Goal: Find specific page/section: Find specific page/section

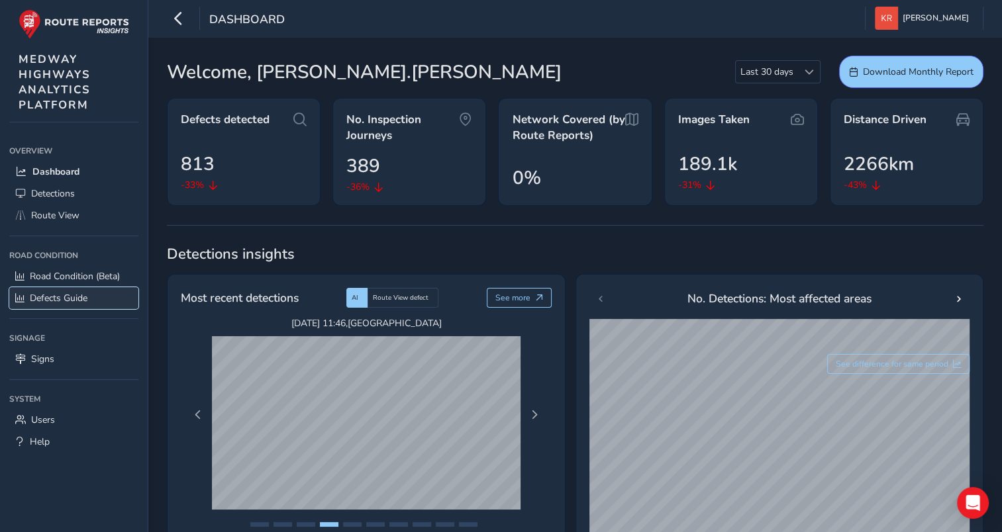
click at [44, 301] on span "Defects Guide" at bounding box center [59, 298] width 58 height 13
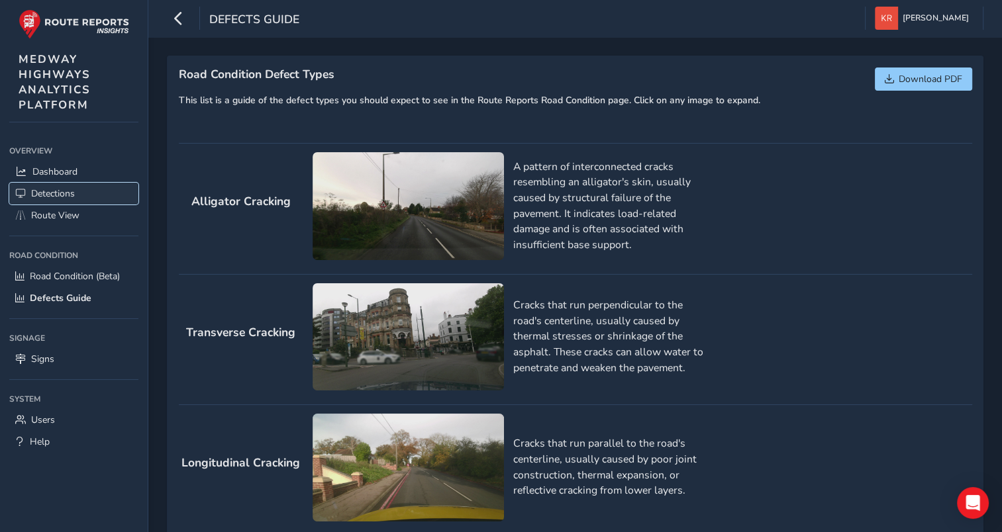
click at [36, 193] on span "Detections" at bounding box center [53, 193] width 44 height 13
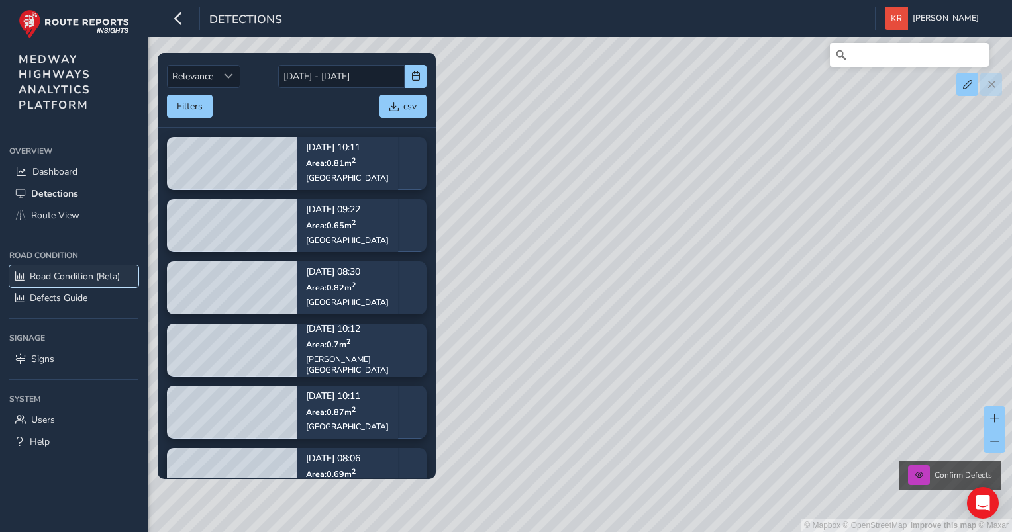
click at [44, 275] on span "Road Condition (Beta)" at bounding box center [75, 276] width 90 height 13
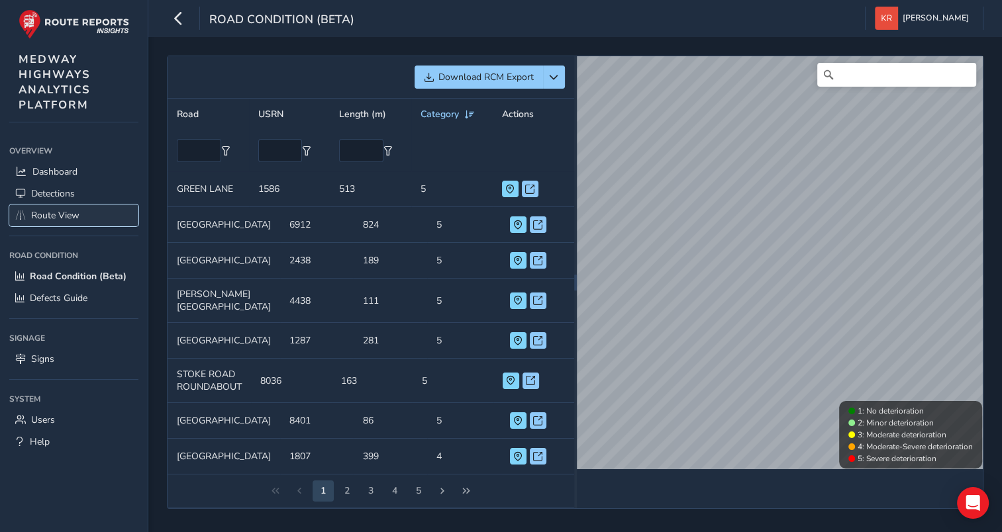
click at [50, 215] on span "Route View" at bounding box center [55, 215] width 48 height 13
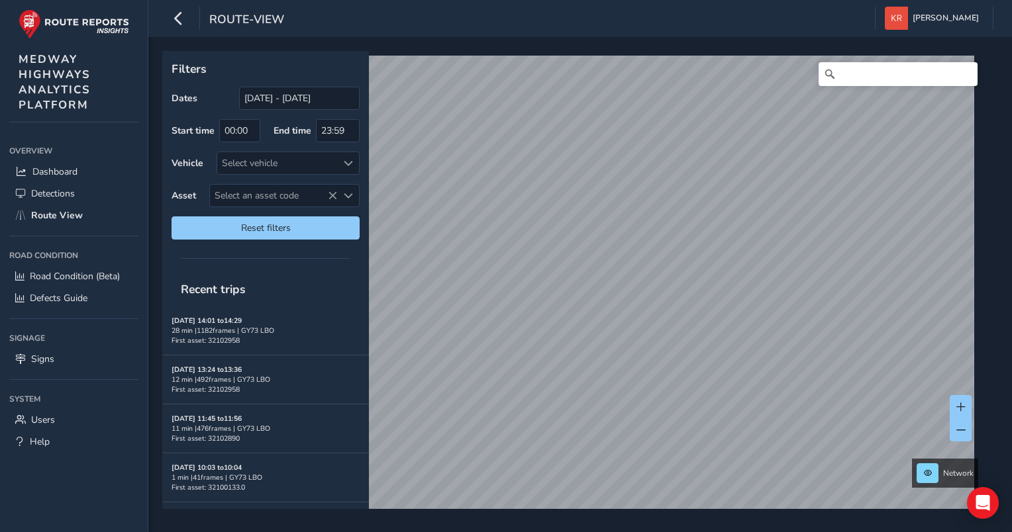
click at [356, 248] on div "Filters Dates [DATE] - [DATE] Start time 00:00 End time 23:59 Vehicle Select ve…" at bounding box center [575, 280] width 826 height 458
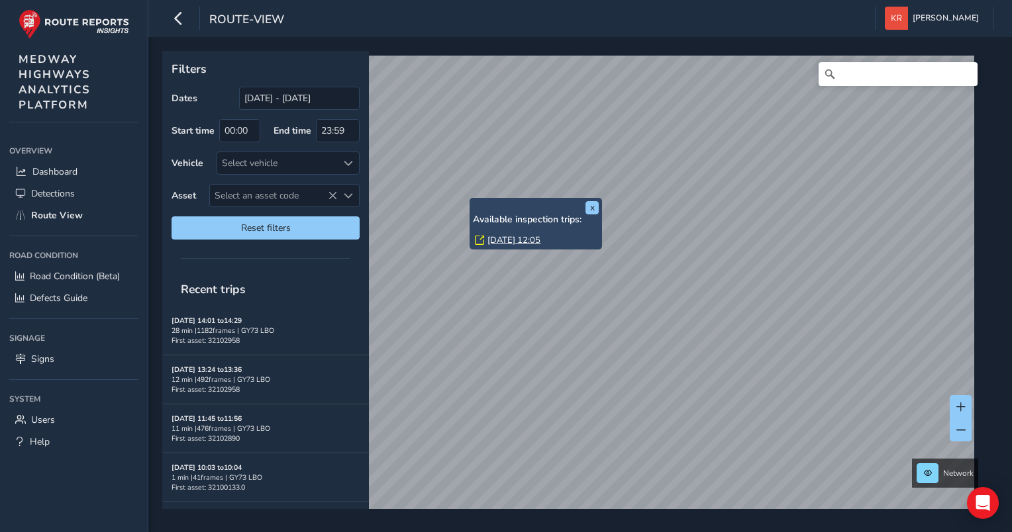
click at [500, 240] on link "[DATE] 12:05" at bounding box center [513, 240] width 53 height 12
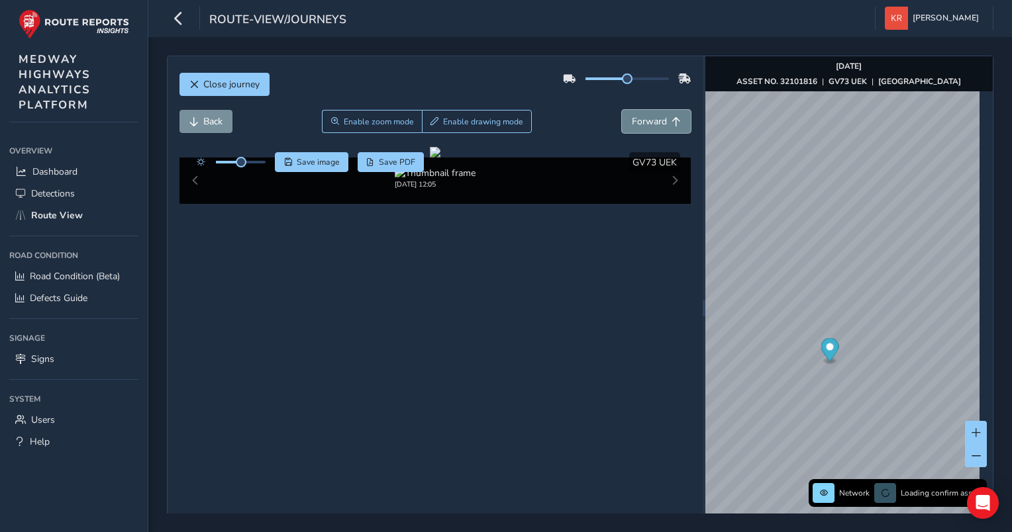
click at [644, 122] on span "Forward" at bounding box center [649, 121] width 35 height 13
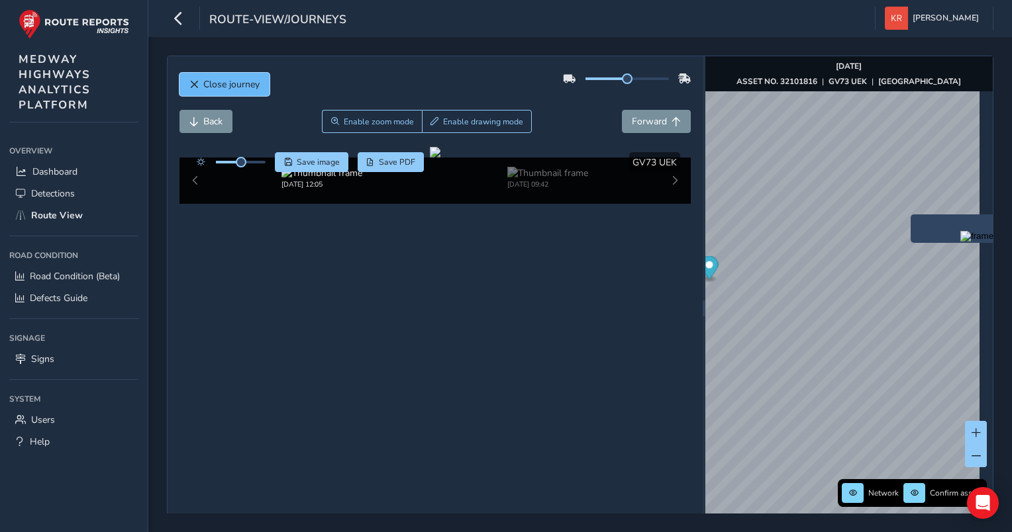
click at [205, 84] on span "Close journey" at bounding box center [231, 84] width 56 height 13
